Goal: Task Accomplishment & Management: Complete application form

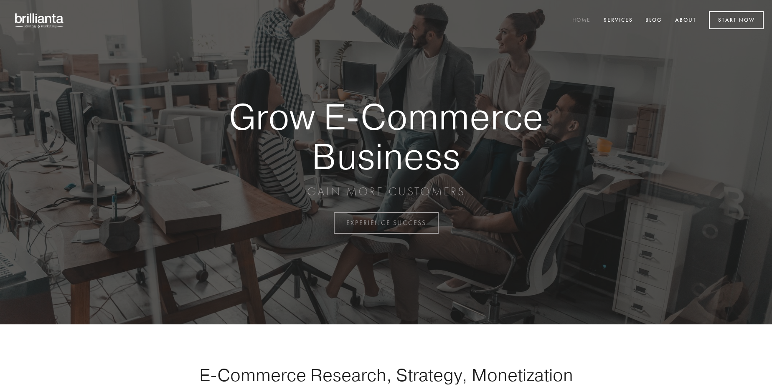
scroll to position [2191, 0]
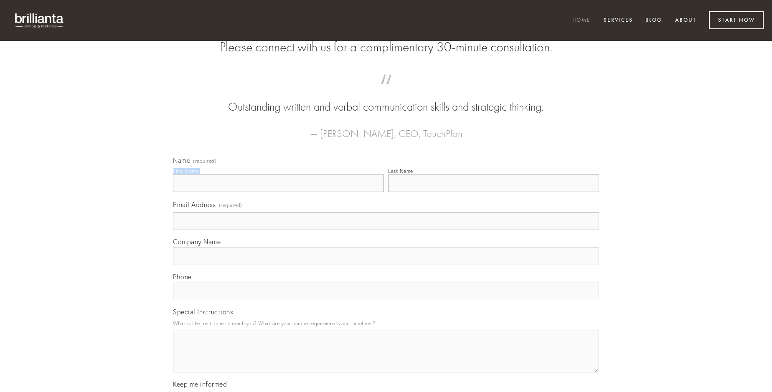
type input "[PERSON_NAME]"
click at [494, 192] on input "Last Name" at bounding box center [493, 184] width 211 height 18
type input "[PERSON_NAME]"
click at [386, 230] on input "Email Address (required)" at bounding box center [386, 222] width 426 height 18
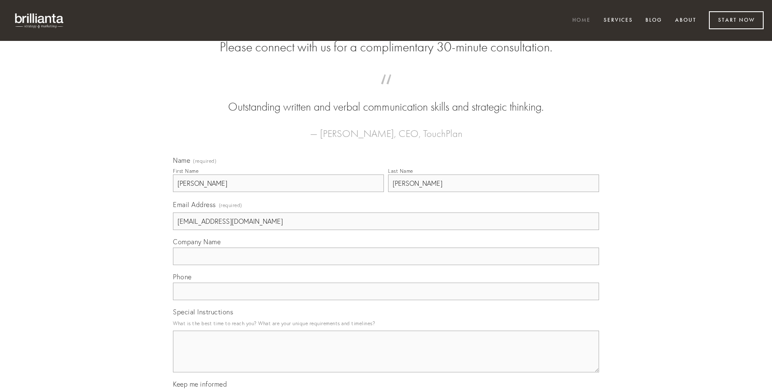
type input "[EMAIL_ADDRESS][DOMAIN_NAME]"
click at [386, 265] on input "Company Name" at bounding box center [386, 257] width 426 height 18
type input "thymbra"
click at [386, 301] on input "text" at bounding box center [386, 292] width 426 height 18
click at [386, 359] on textarea "Special Instructions" at bounding box center [386, 352] width 426 height 42
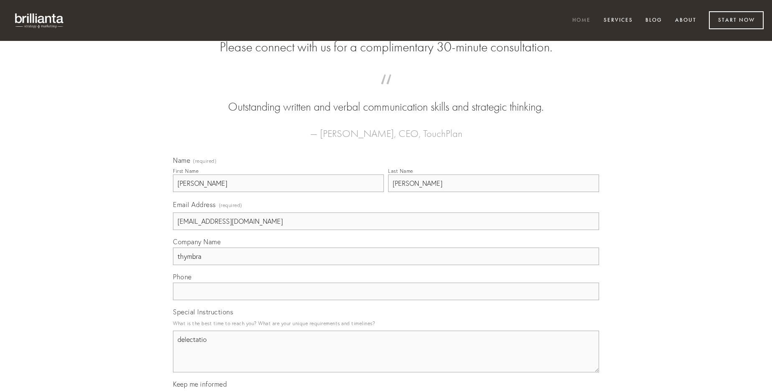
type textarea "delectatio"
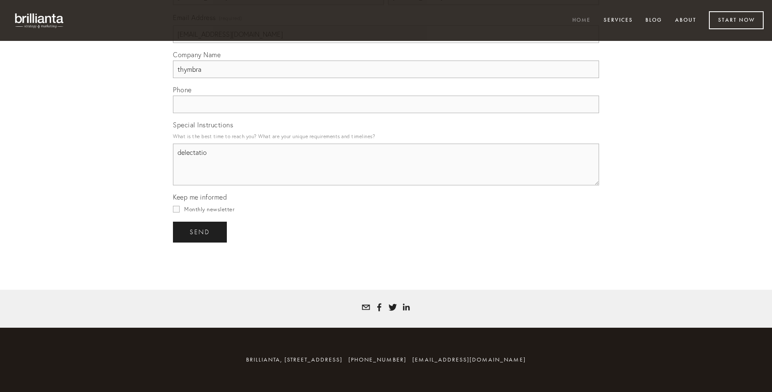
click at [201, 232] on span "send" at bounding box center [200, 233] width 20 height 8
